Goal: Contribute content: Contribute content

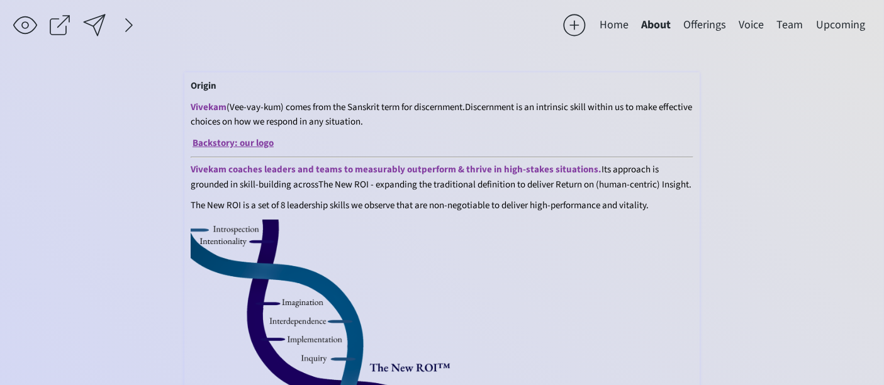
click at [262, 139] on link "Backstory: our logo" at bounding box center [232, 143] width 81 height 13
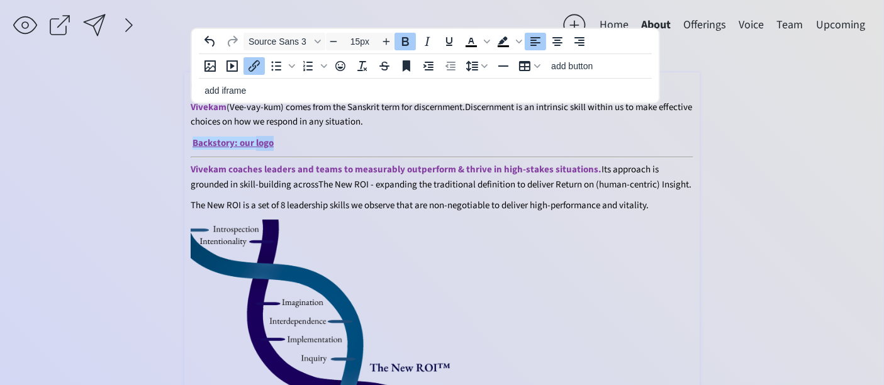
click at [261, 138] on link "Backstory: our logo" at bounding box center [232, 143] width 81 height 13
click at [289, 142] on p "Backstory: our logo" at bounding box center [442, 143] width 503 height 15
click at [432, 120] on p "Vivekam (Vee-vay-kum) comes from the Sanskrit term for discernment. Discernment…" at bounding box center [442, 115] width 503 height 30
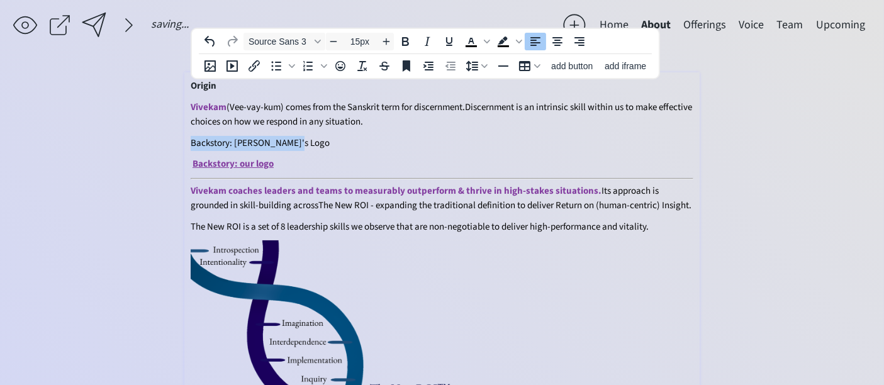
drag, startPoint x: 307, startPoint y: 137, endPoint x: 192, endPoint y: 140, distance: 114.5
click at [192, 140] on p "Backstory: [PERSON_NAME]'s Logo" at bounding box center [442, 143] width 503 height 15
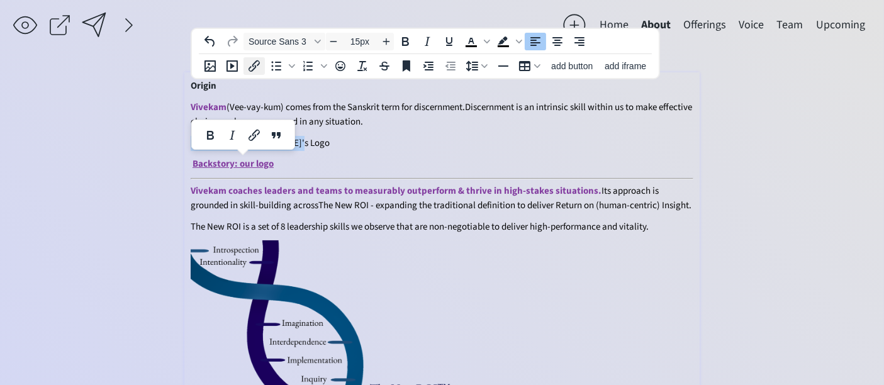
click at [257, 65] on icon "Insert/edit link" at bounding box center [254, 66] width 15 height 15
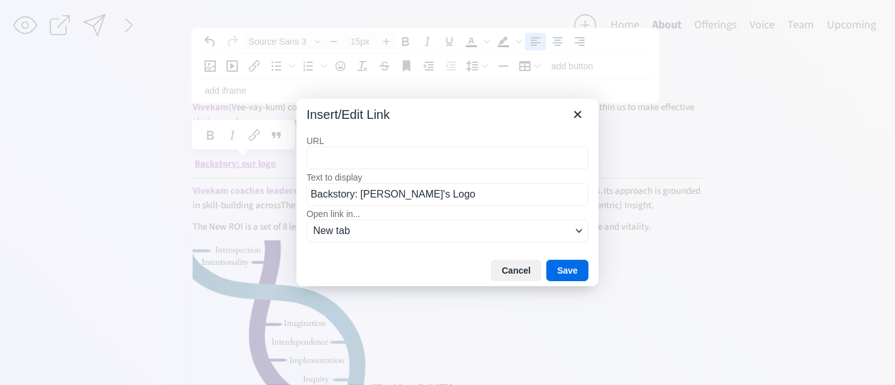
type input "[URL][DOMAIN_NAME]"
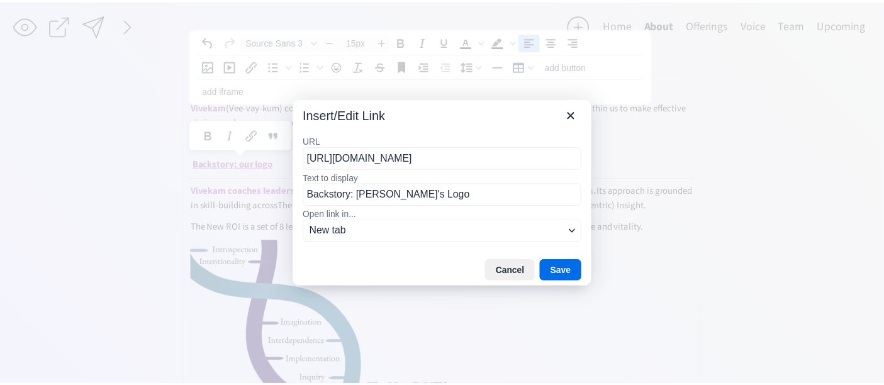
scroll to position [0, 644]
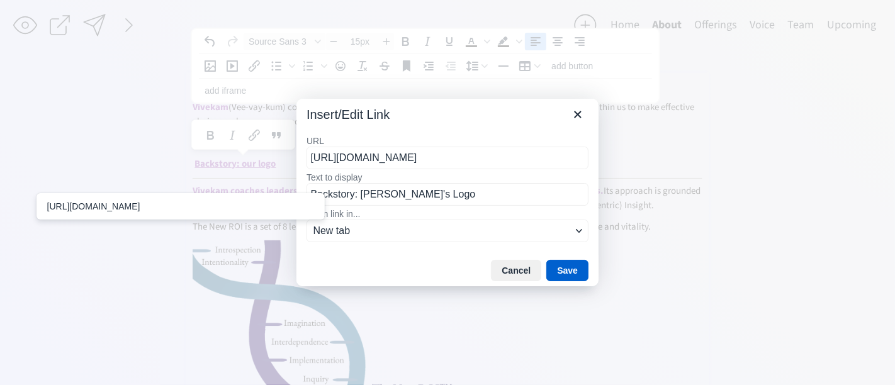
click at [567, 269] on button "Save" at bounding box center [567, 270] width 42 height 21
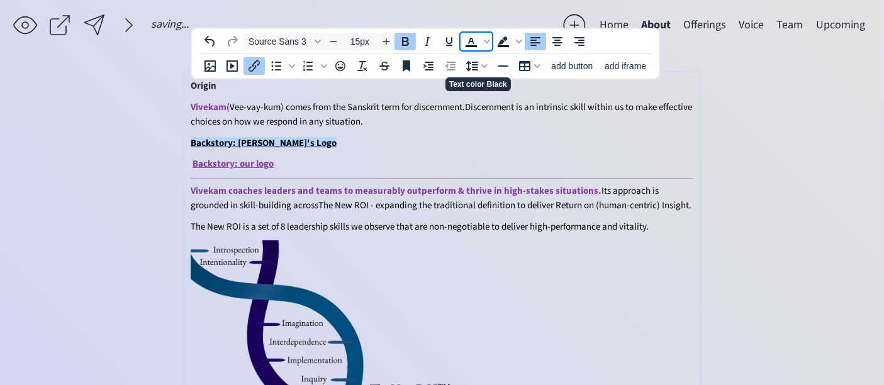
click at [467, 37] on icon "Text color Black" at bounding box center [471, 41] width 15 height 15
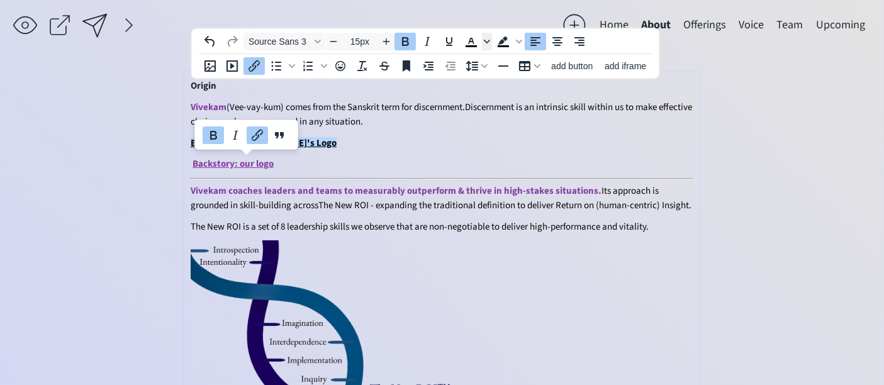
click at [484, 41] on icon "Text color Black" at bounding box center [487, 41] width 6 height 6
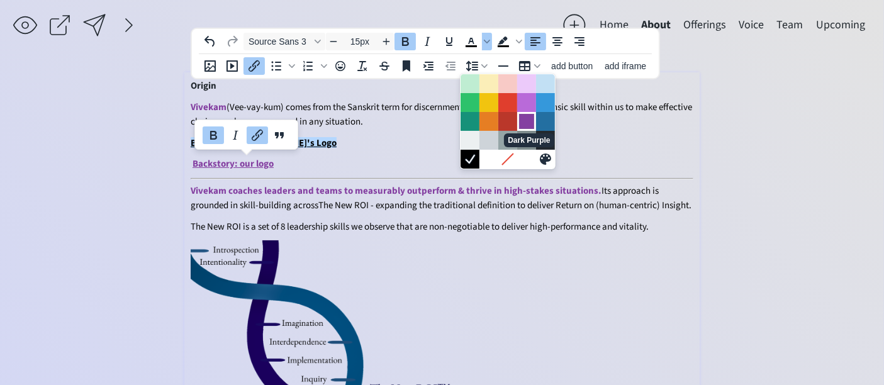
click at [525, 114] on div "Dark Purple" at bounding box center [526, 121] width 15 height 15
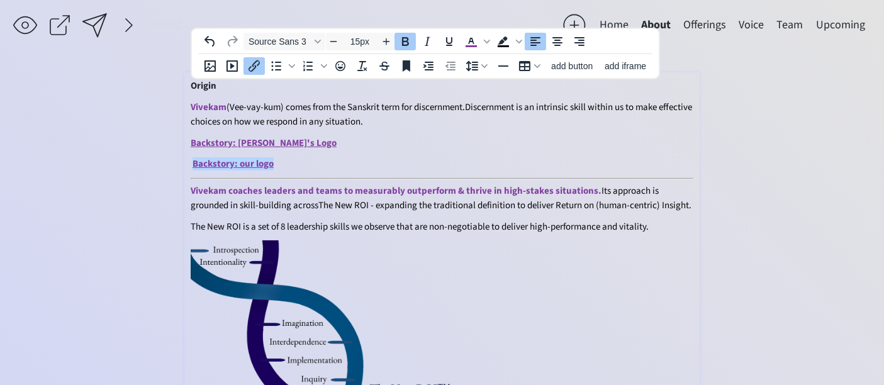
drag, startPoint x: 291, startPoint y: 160, endPoint x: 207, endPoint y: 158, distance: 83.7
click at [207, 158] on p "Backstory: our logo﻿" at bounding box center [442, 164] width 503 height 15
click at [230, 162] on link "Backstory: our logo" at bounding box center [232, 163] width 81 height 13
click at [282, 162] on p "Backstory: our logo" at bounding box center [442, 164] width 503 height 15
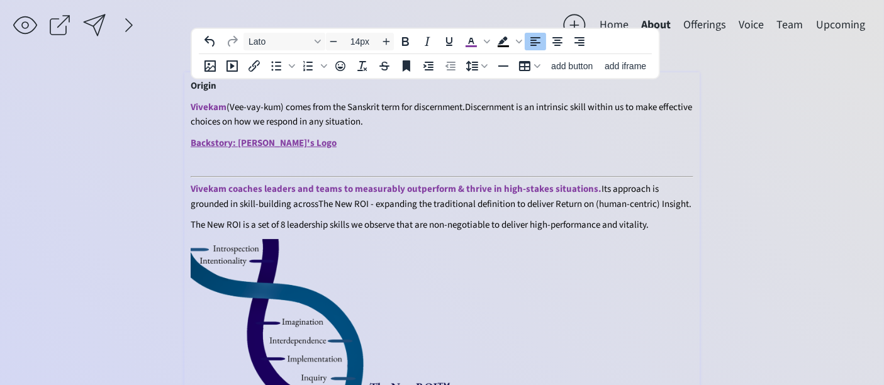
type input "15px"
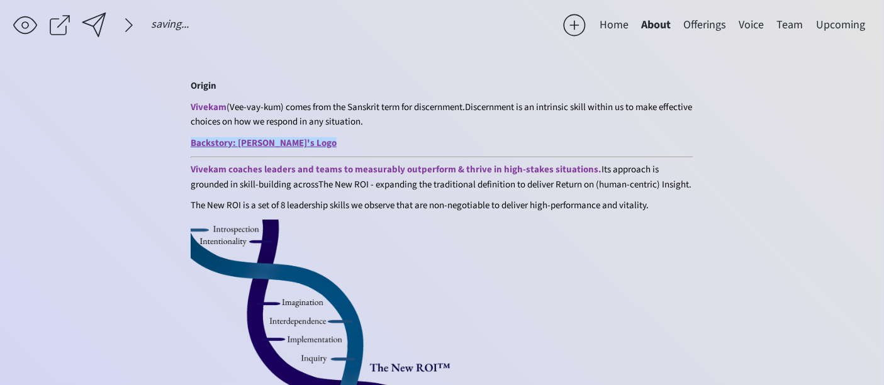
click at [97, 20] on div at bounding box center [94, 25] width 29 height 29
